Goal: Use online tool/utility: Utilize a website feature to perform a specific function

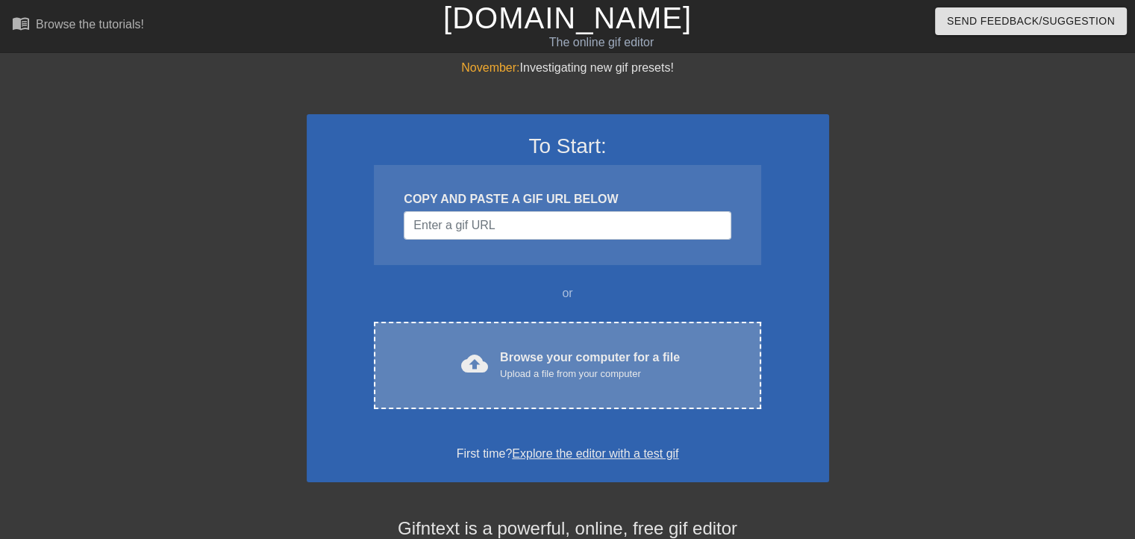
click at [513, 332] on div "cloud_upload Browse your computer for a file Upload a file from your computer C…" at bounding box center [567, 365] width 387 height 87
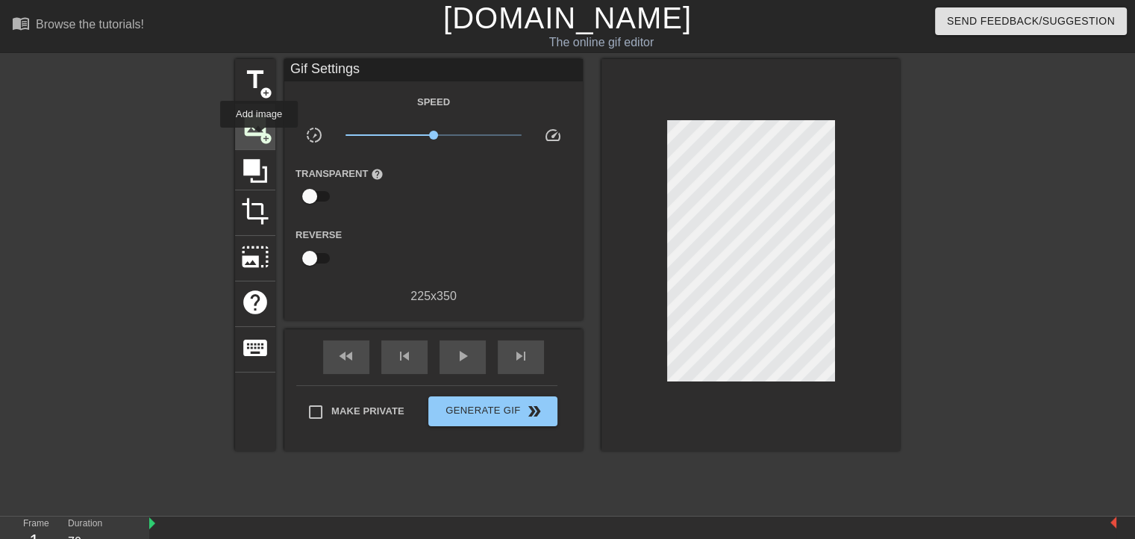
click at [260, 137] on span "add_circle" at bounding box center [266, 138] width 13 height 13
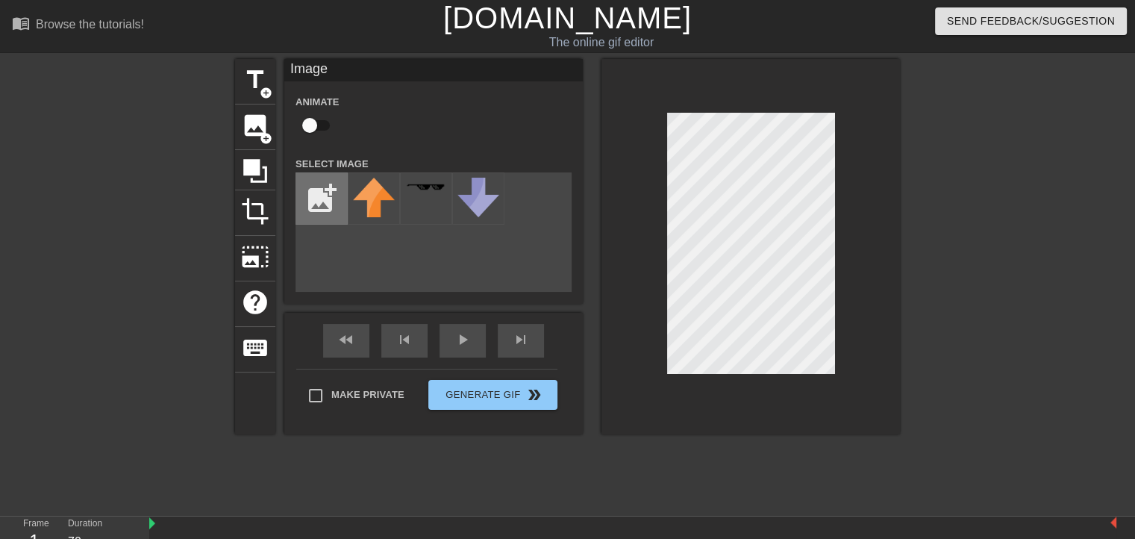
click at [315, 190] on input "file" at bounding box center [321, 198] width 51 height 51
type input "C:\fakepath\Template.png"
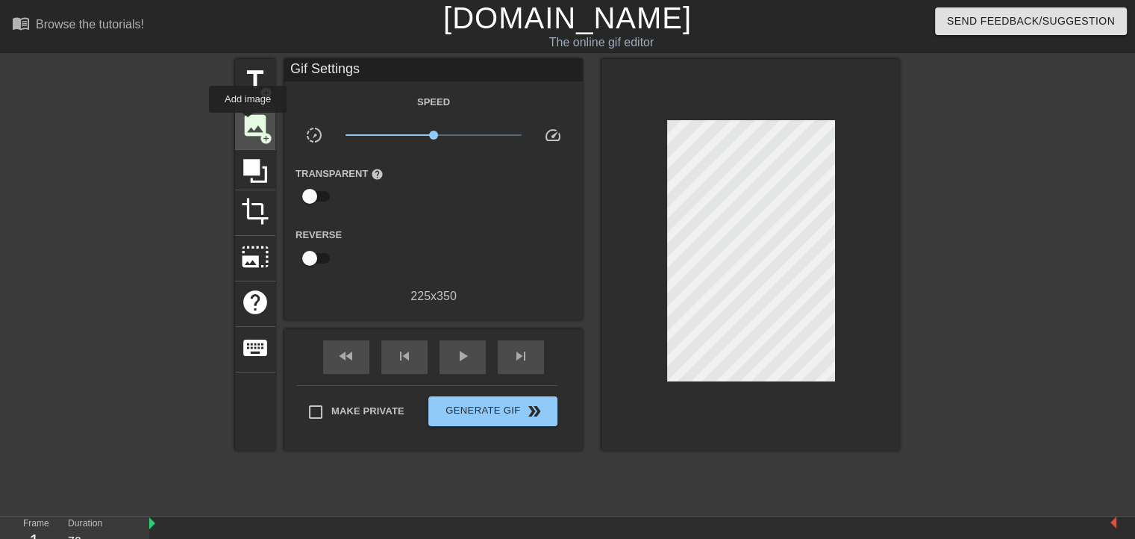
click at [248, 123] on span "image" at bounding box center [255, 125] width 28 height 28
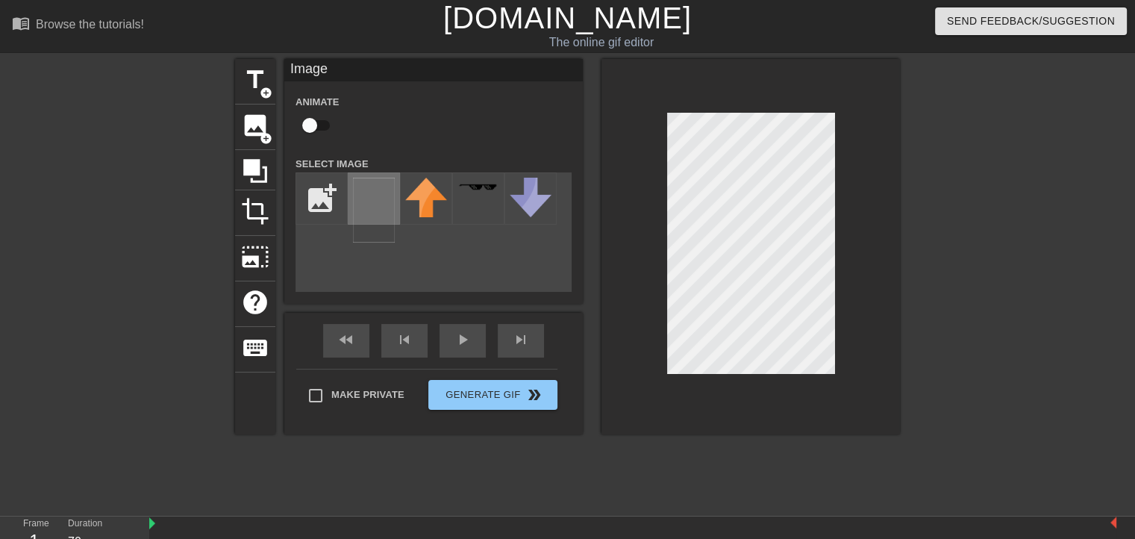
click at [379, 208] on img at bounding box center [374, 210] width 42 height 65
click at [873, 376] on div at bounding box center [751, 247] width 299 height 376
click at [830, 108] on div at bounding box center [751, 247] width 299 height 376
click at [750, 374] on div at bounding box center [751, 247] width 299 height 376
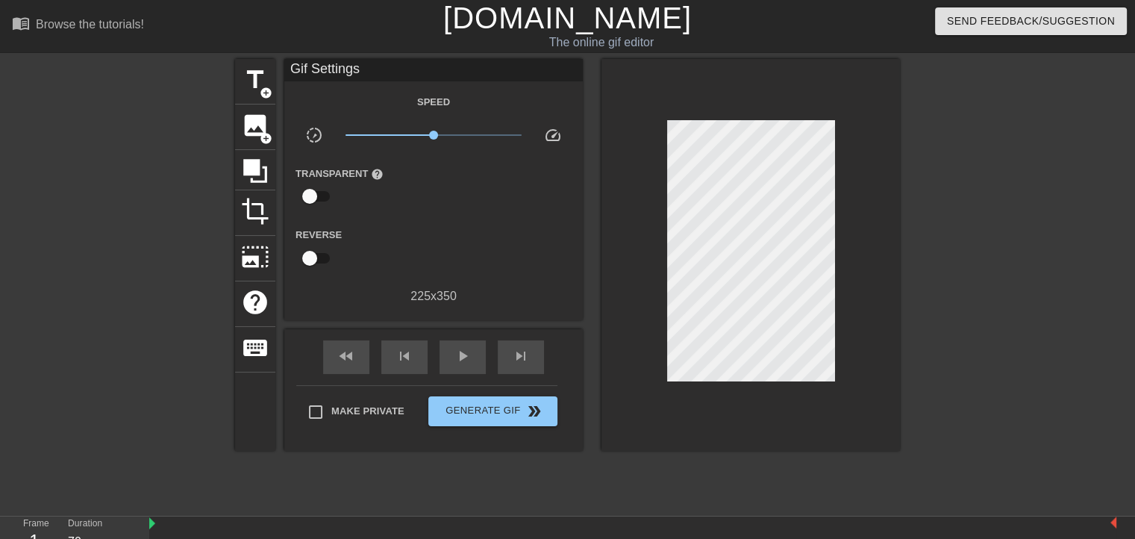
click at [667, 243] on div at bounding box center [751, 255] width 299 height 392
click at [501, 419] on button "Generate Gif double_arrow" at bounding box center [493, 411] width 129 height 30
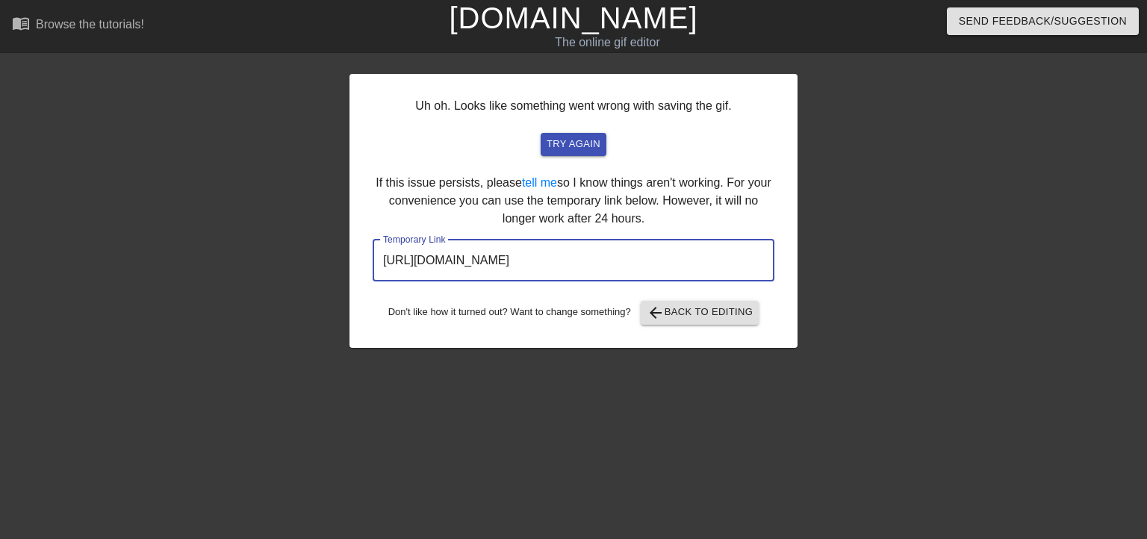
drag, startPoint x: 723, startPoint y: 255, endPoint x: 284, endPoint y: 251, distance: 439.7
click at [284, 251] on div "Uh oh. Looks like something went wrong with saving the gif. try again If this i…" at bounding box center [573, 283] width 1147 height 448
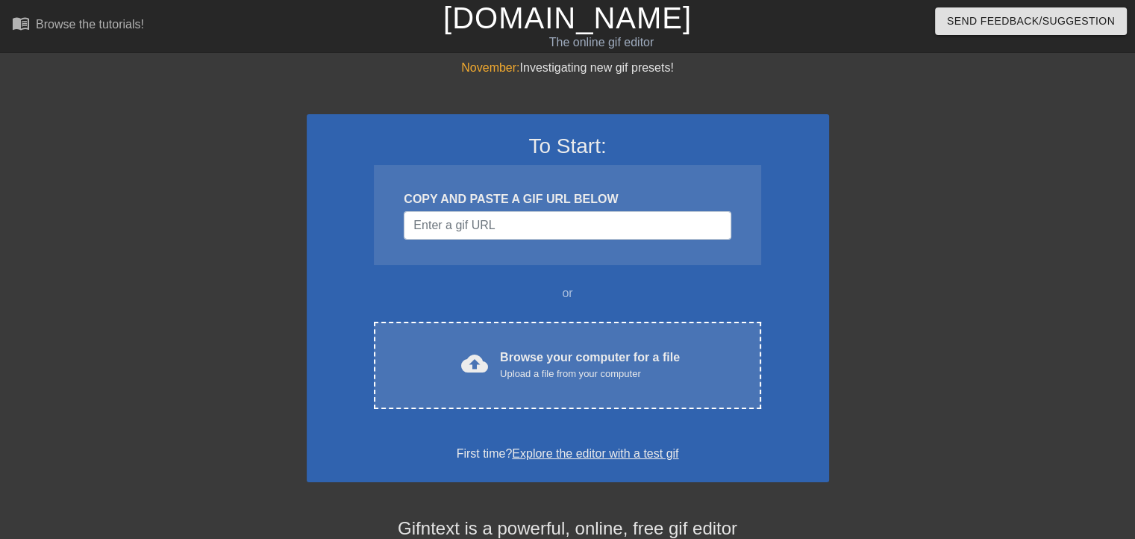
click at [495, 302] on div "To Start: COPY AND PASTE A GIF URL BELOW or cloud_upload Browse your computer f…" at bounding box center [568, 298] width 523 height 368
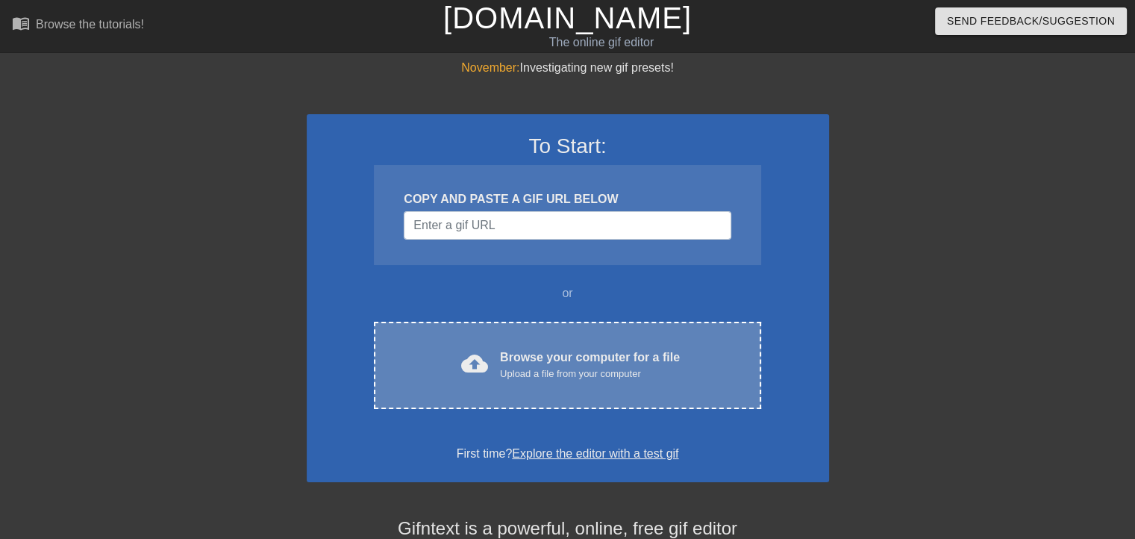
click at [484, 359] on span "cloud_upload" at bounding box center [474, 363] width 27 height 27
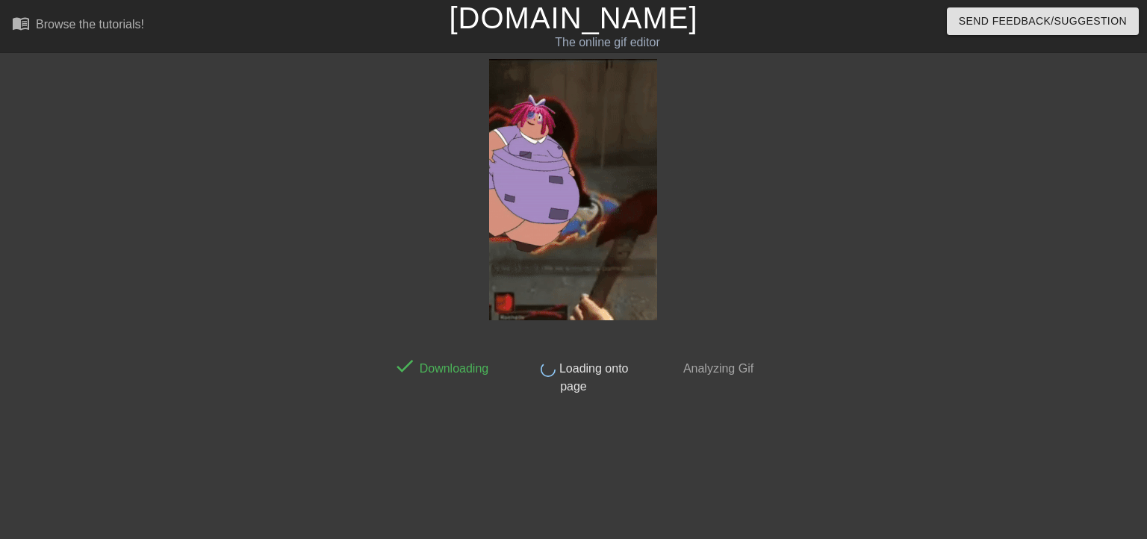
drag, startPoint x: 246, startPoint y: 160, endPoint x: 264, endPoint y: 177, distance: 25.4
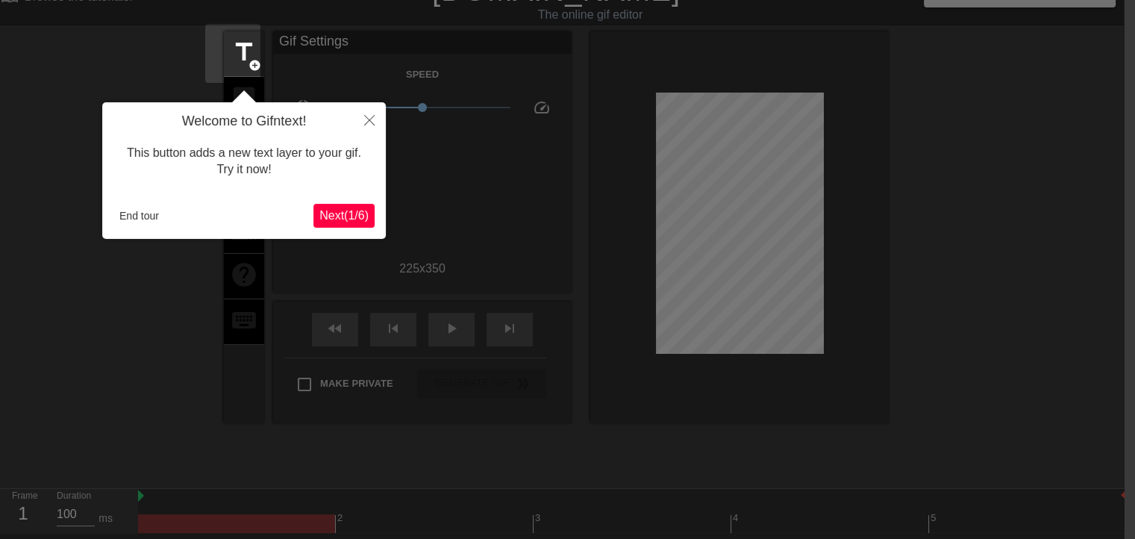
scroll to position [26, 11]
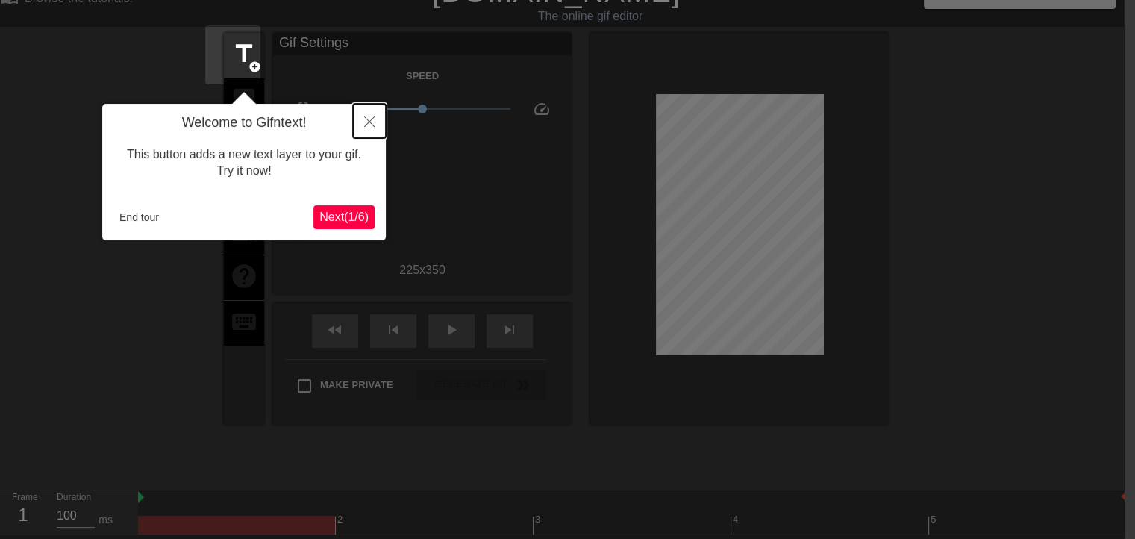
click at [374, 123] on icon "Close" at bounding box center [369, 121] width 10 height 10
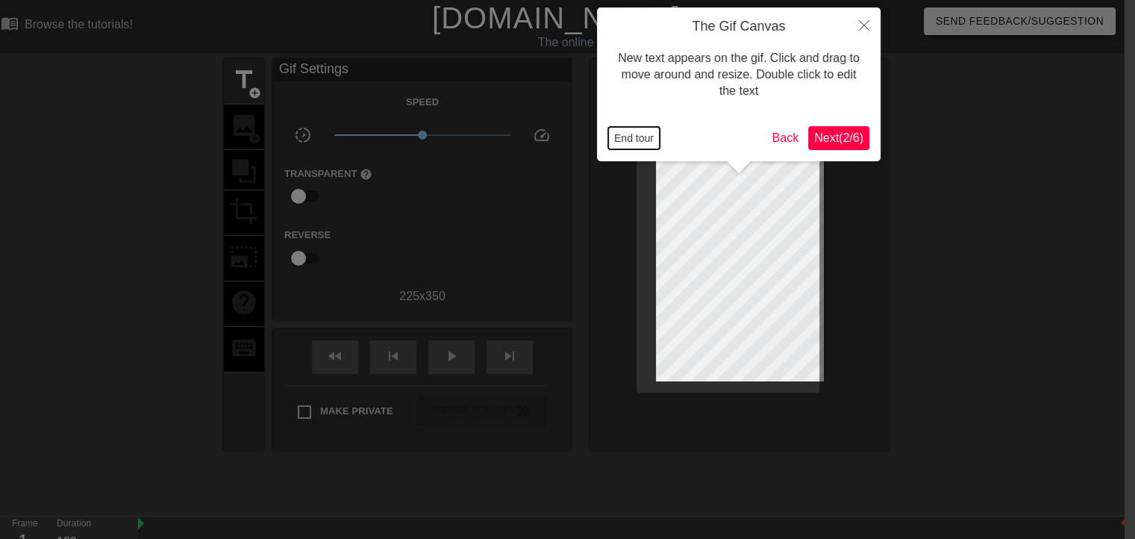
click at [609, 129] on button "End tour" at bounding box center [634, 138] width 52 height 22
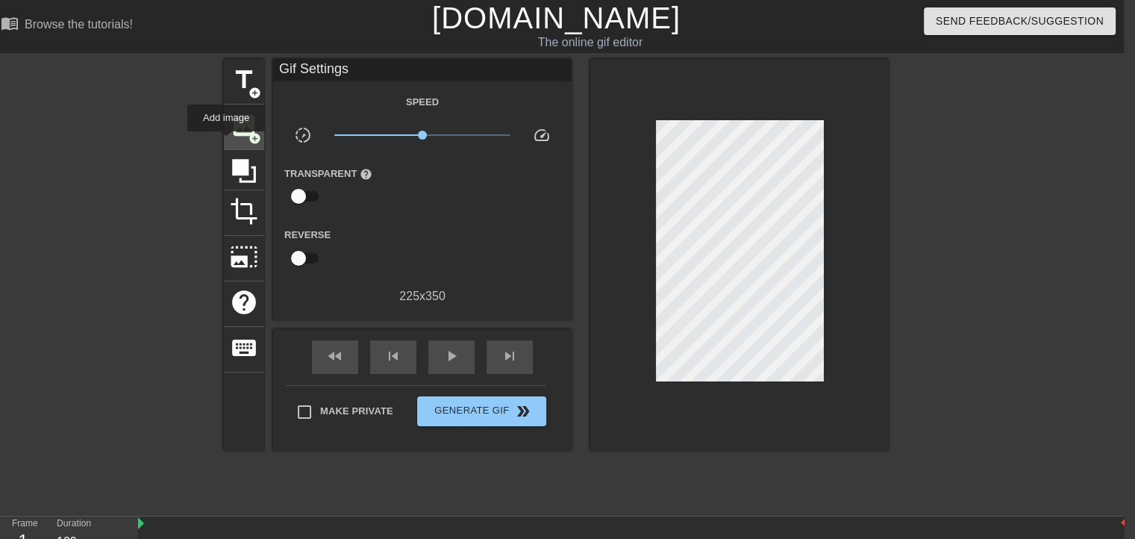
click at [237, 136] on span "image" at bounding box center [244, 125] width 28 height 28
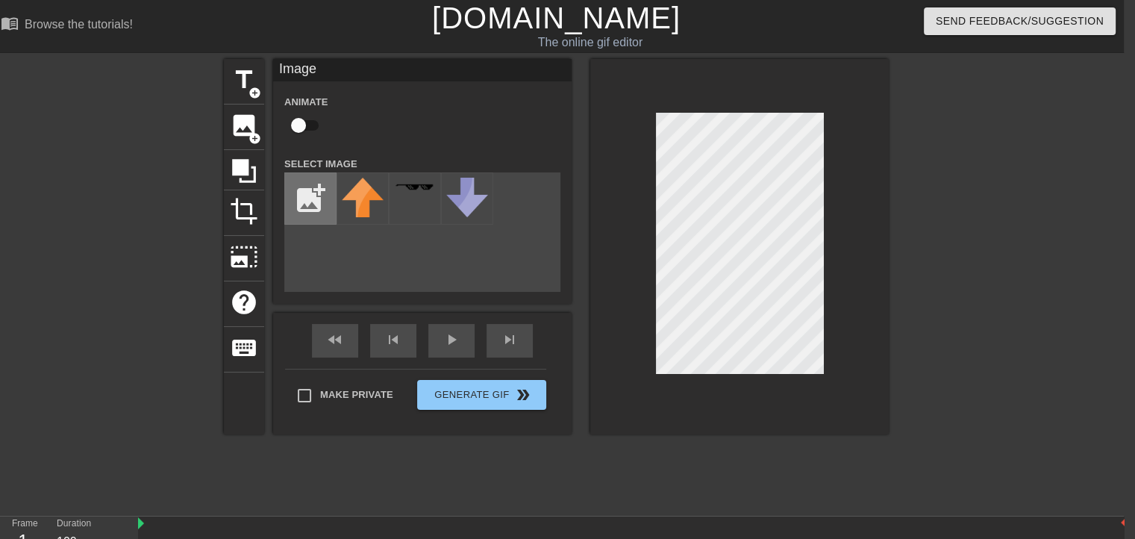
click at [309, 200] on input "file" at bounding box center [310, 198] width 51 height 51
type input "C:\fakepath\Template.png"
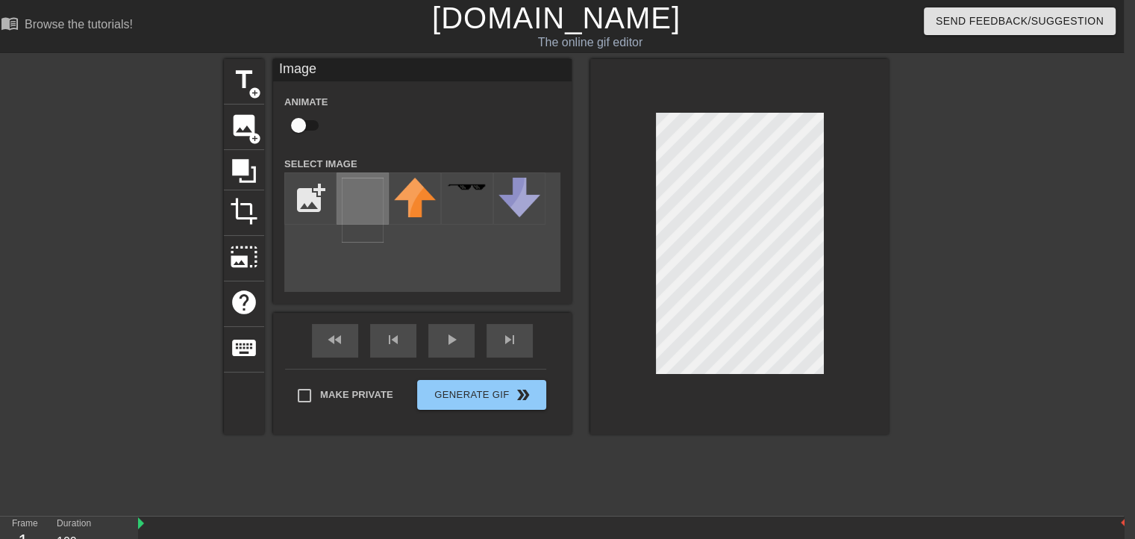
click at [370, 193] on img at bounding box center [363, 210] width 42 height 65
click at [823, 253] on div at bounding box center [740, 247] width 299 height 376
click at [952, 207] on div at bounding box center [1019, 283] width 224 height 448
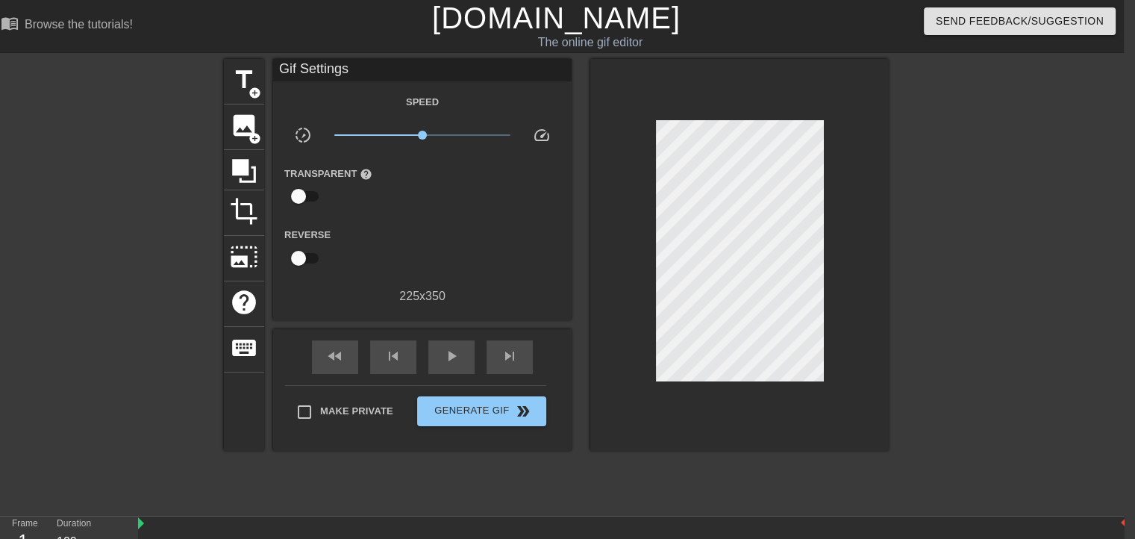
scroll to position [52, 11]
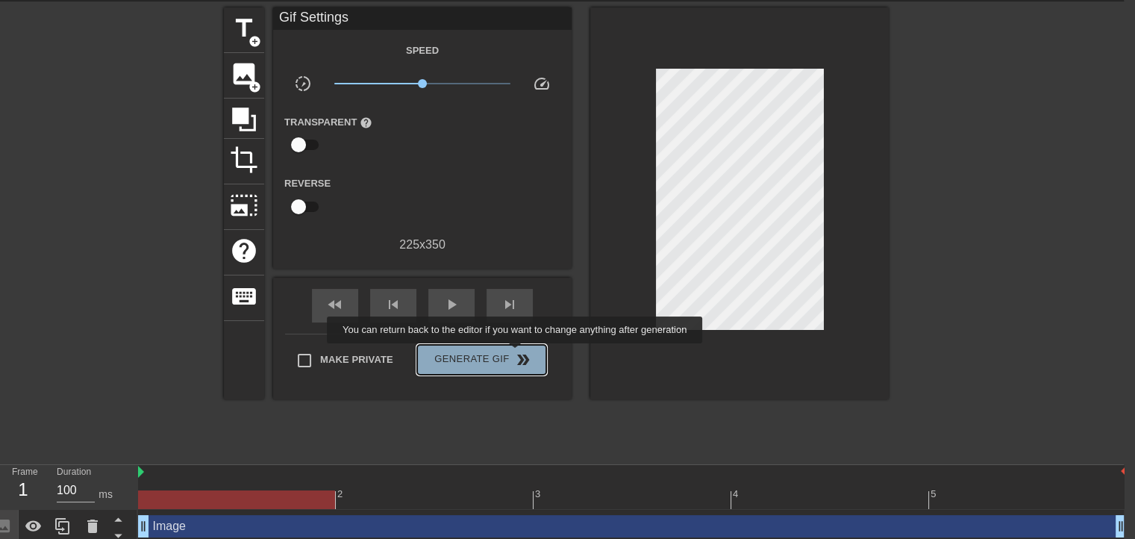
click at [517, 354] on span "double_arrow" at bounding box center [523, 360] width 18 height 18
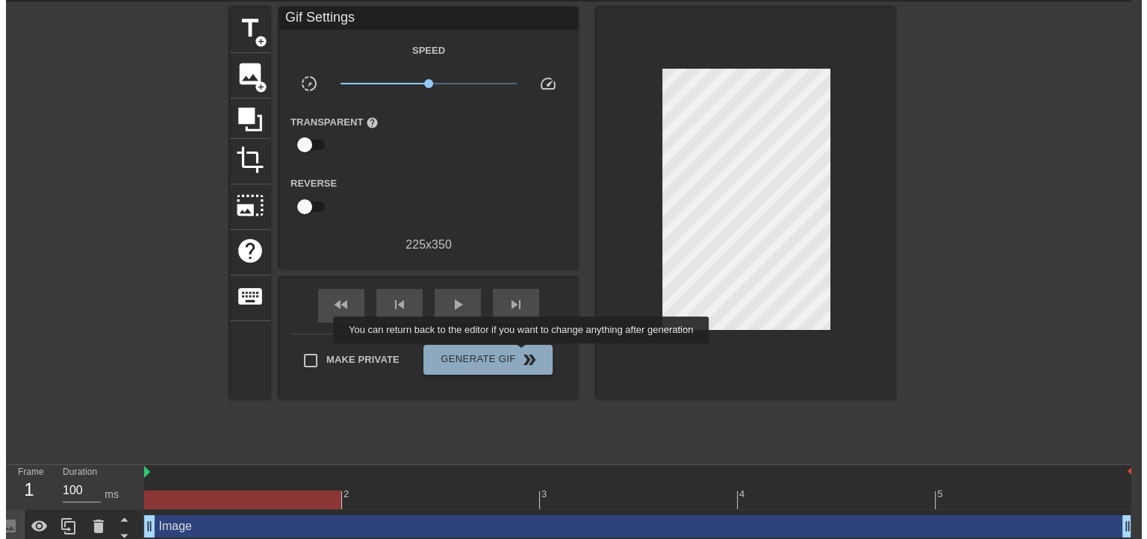
scroll to position [0, 11]
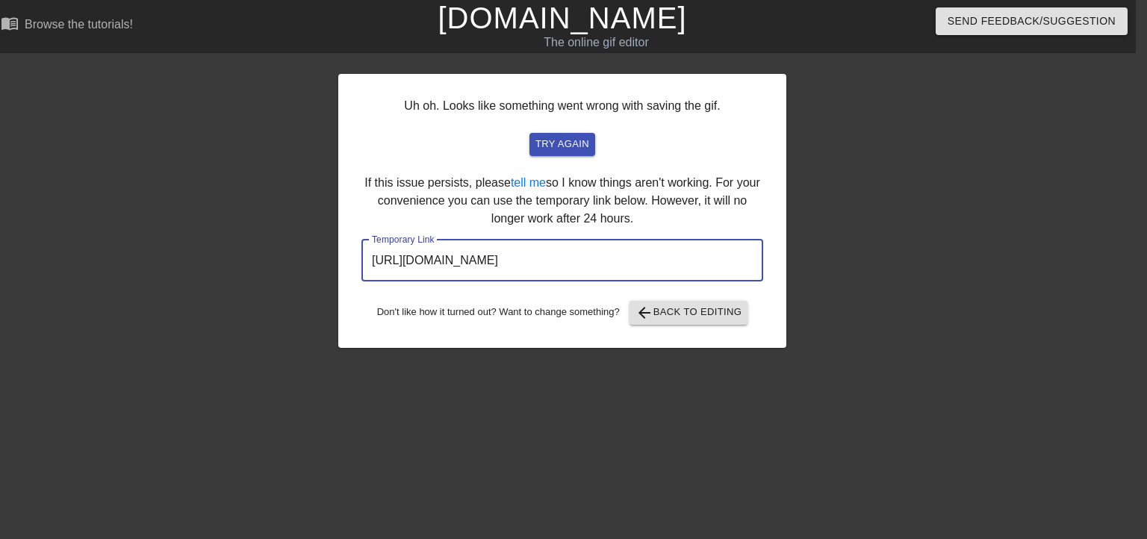
drag, startPoint x: 697, startPoint y: 262, endPoint x: 269, endPoint y: 243, distance: 428.9
click at [269, 243] on div "Uh oh. Looks like something went wrong with saving the gif. try again If this i…" at bounding box center [562, 283] width 1147 height 448
